Goal: Transaction & Acquisition: Purchase product/service

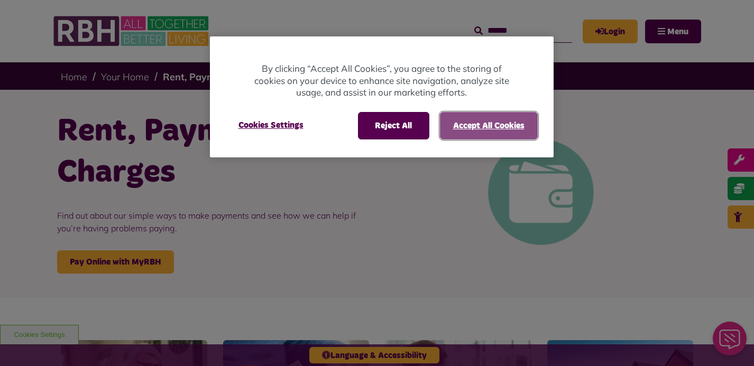
click at [504, 123] on button "Accept All Cookies" at bounding box center [489, 125] width 98 height 27
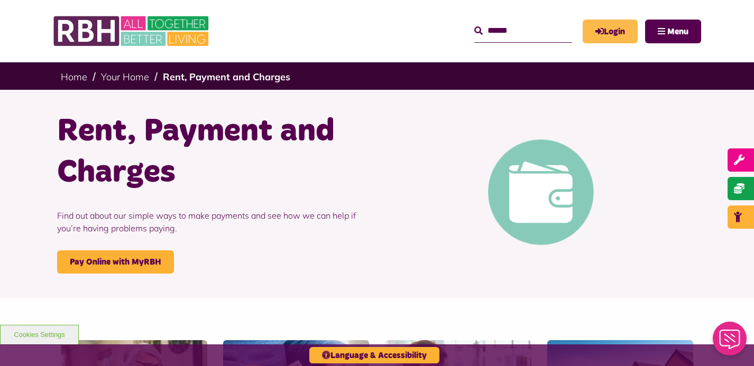
click at [609, 32] on link "Login" at bounding box center [609, 32] width 55 height 24
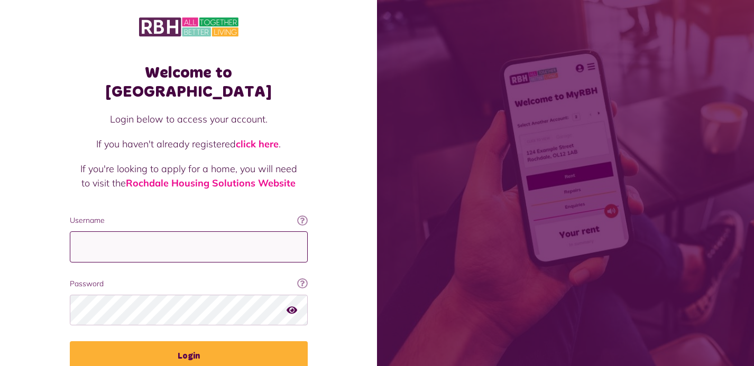
click at [249, 232] on input "Username" at bounding box center [189, 247] width 238 height 31
type input "**********"
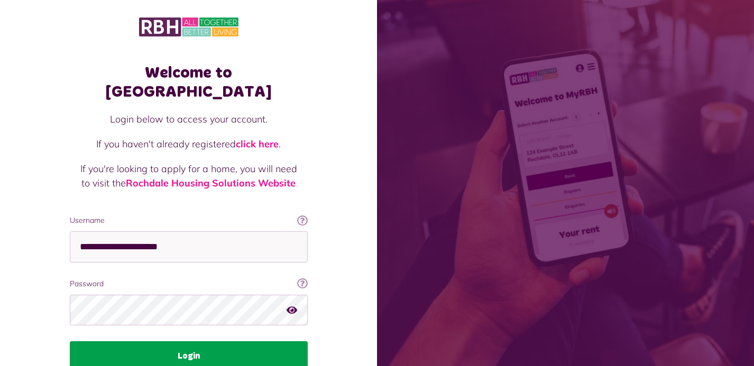
click at [195, 341] on button "Login" at bounding box center [189, 356] width 238 height 30
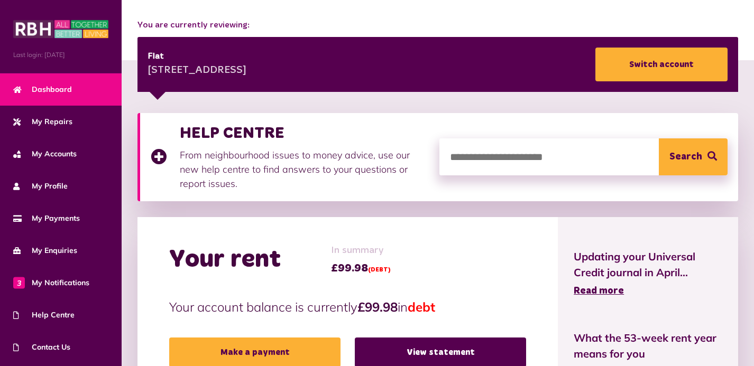
scroll to position [184, 0]
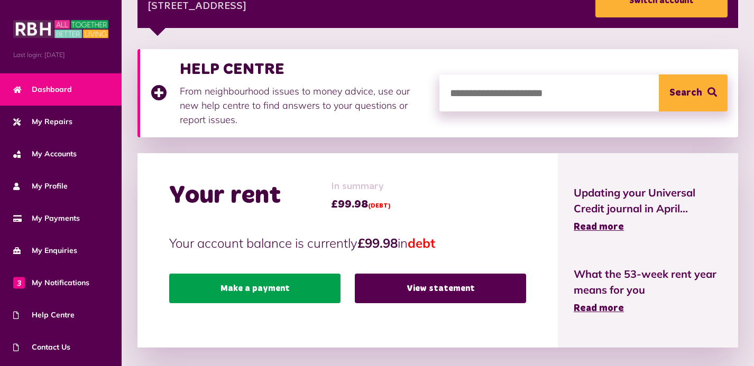
click at [272, 291] on link "Make a payment" at bounding box center [254, 289] width 171 height 30
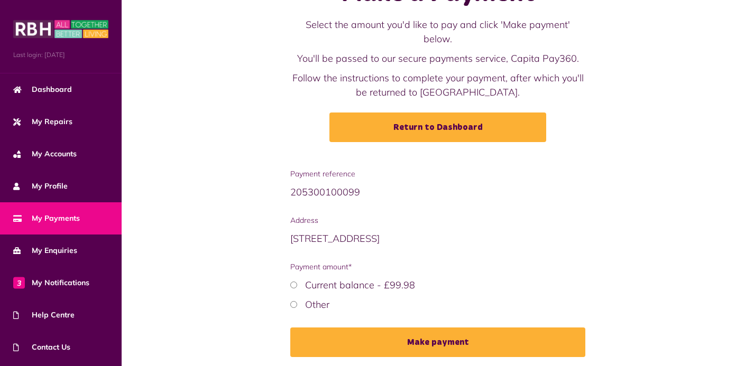
scroll to position [71, 0]
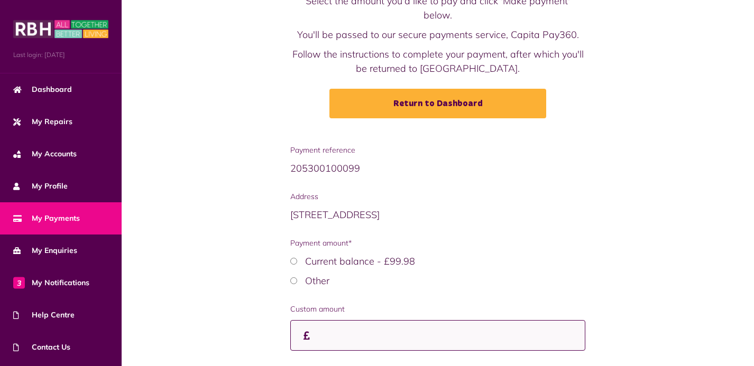
click at [381, 320] on input "Custom amount" at bounding box center [437, 335] width 295 height 31
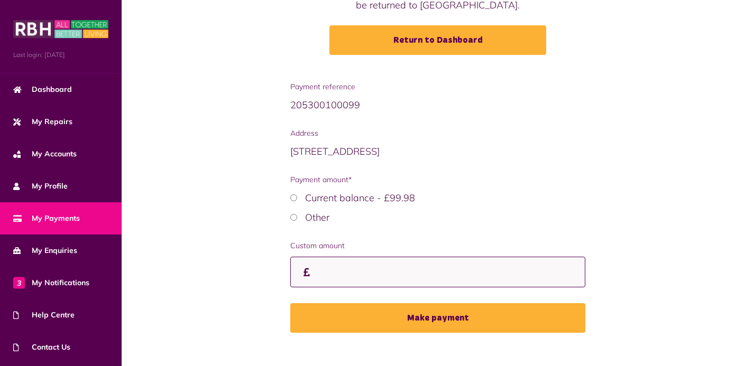
scroll to position [135, 0]
click at [333, 262] on input "Custom amount" at bounding box center [437, 272] width 295 height 31
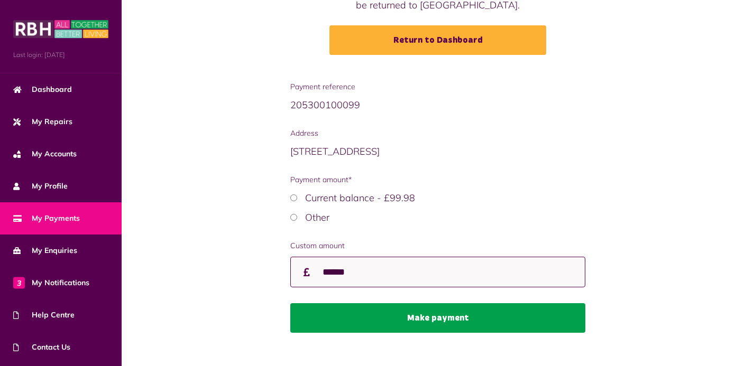
type input "******"
click at [445, 304] on button "Make payment" at bounding box center [437, 318] width 295 height 30
